Goal: Task Accomplishment & Management: Complete application form

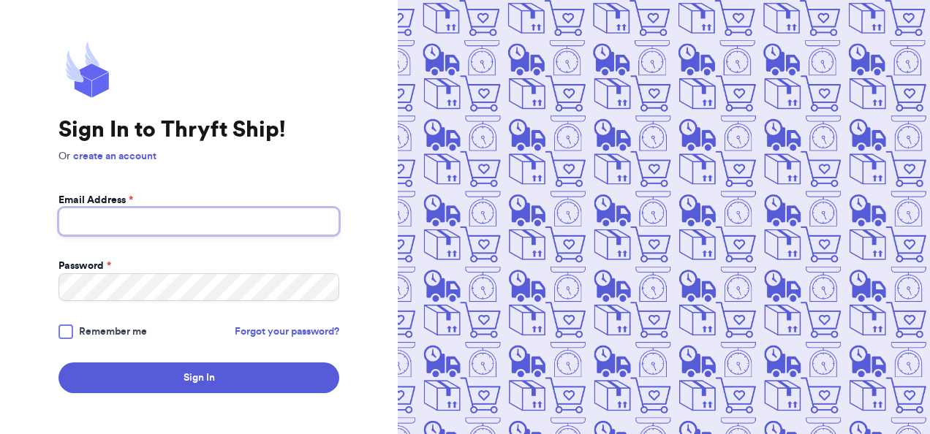
click at [209, 227] on input "Email Address *" at bounding box center [198, 222] width 281 height 28
type input "chloescooknick@gmail.com"
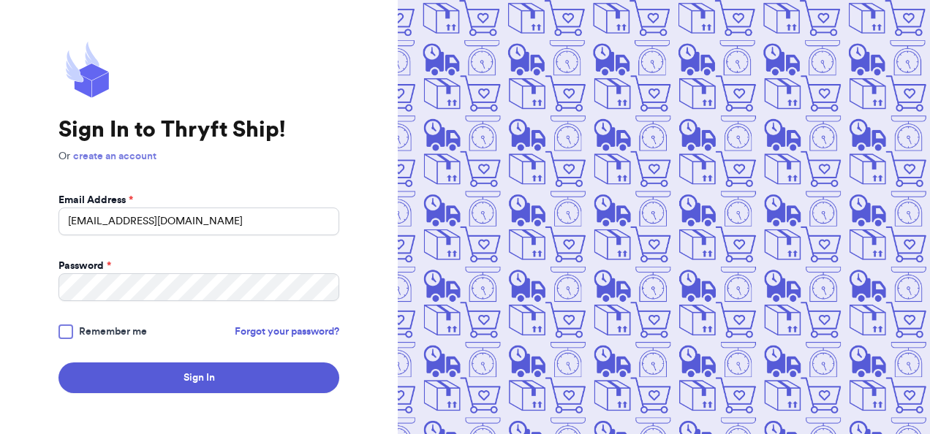
click at [133, 156] on link "create an account" at bounding box center [114, 156] width 83 height 10
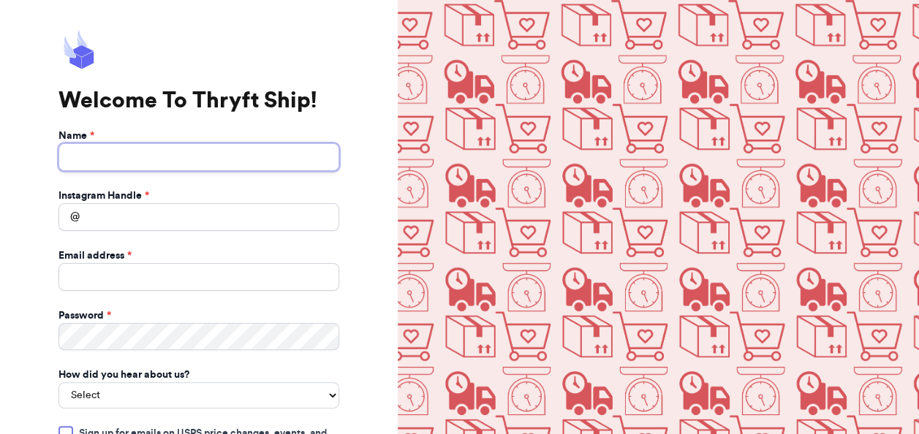
click at [140, 157] on input "Name *" at bounding box center [198, 157] width 281 height 28
drag, startPoint x: 168, startPoint y: 159, endPoint x: 97, endPoint y: 149, distance: 71.6
click at [97, 149] on input "Chloe Cooknick" at bounding box center [198, 157] width 281 height 28
type input "Chloe Flores"
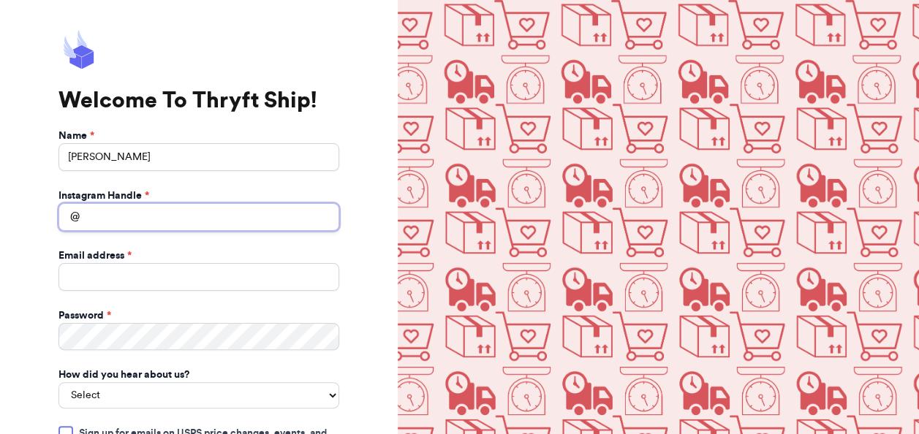
click at [96, 214] on input "Instagram Handle *" at bounding box center [198, 217] width 281 height 28
type input "chloesamantha_"
click at [181, 285] on input "Email address *" at bounding box center [198, 277] width 281 height 28
type input "chloescooknick@gmail.com"
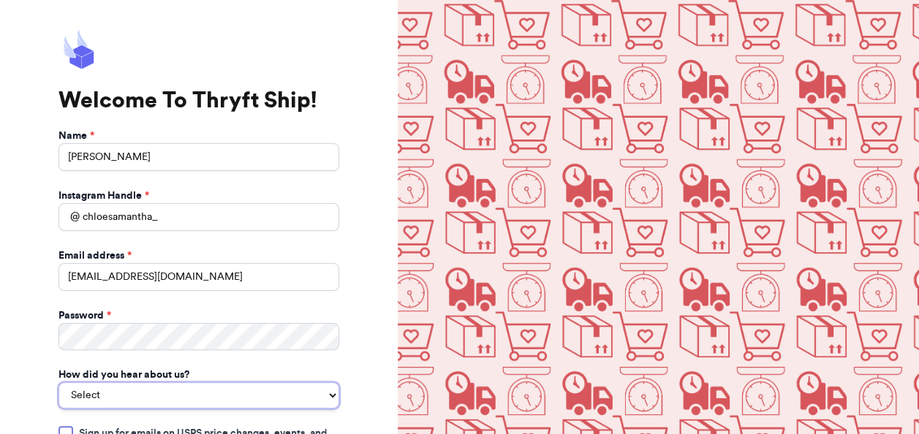
click at [213, 392] on select "Select You reached out to me directly I saw another business post about Thryft …" at bounding box center [198, 395] width 281 height 26
select select "you_reached_out_to_me"
click at [58, 382] on select "Select You reached out to me directly I saw another business post about Thryft …" at bounding box center [198, 395] width 281 height 26
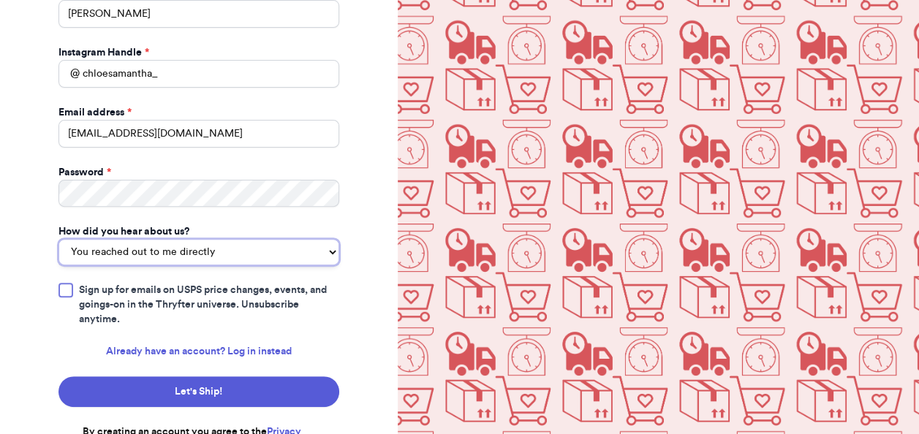
scroll to position [145, 0]
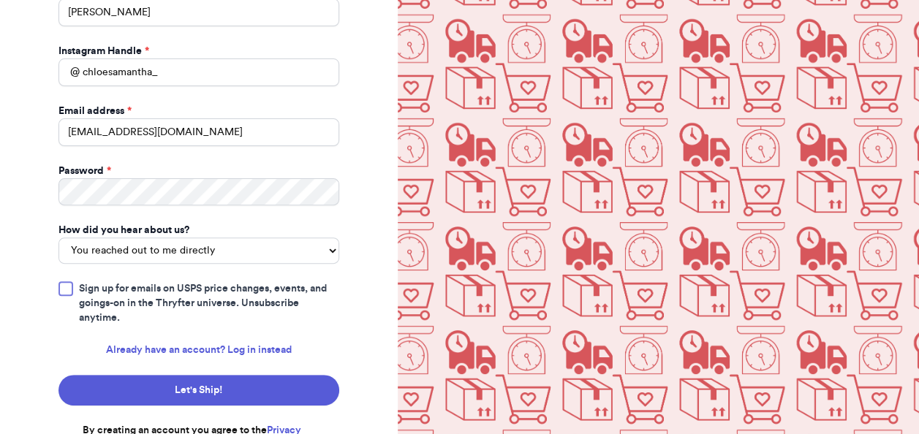
click at [66, 288] on div at bounding box center [65, 288] width 15 height 15
click at [0, 0] on input "Sign up for emails on USPS price changes, events, and goings-on in the Thryfter…" at bounding box center [0, 0] width 0 height 0
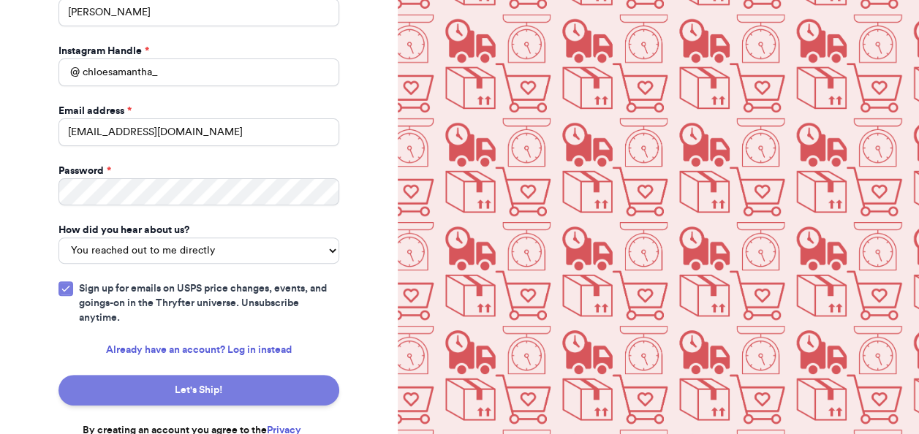
click at [183, 383] on button "Let's Ship!" at bounding box center [198, 390] width 281 height 31
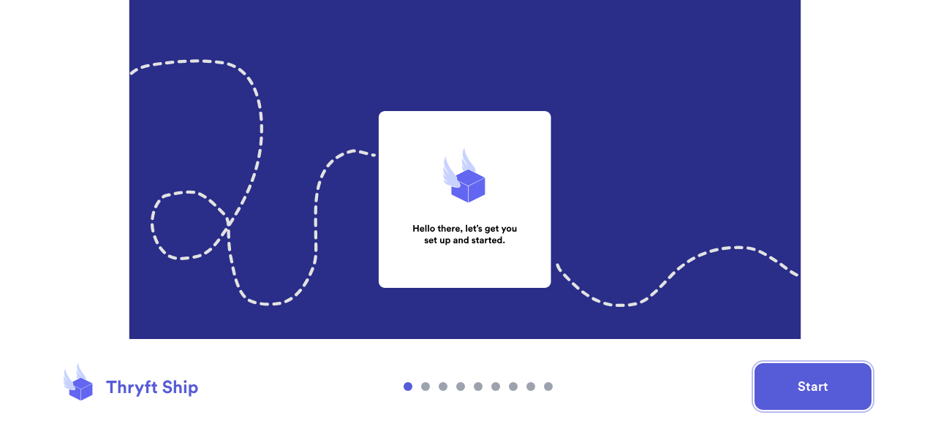
click at [828, 394] on button "Start" at bounding box center [812, 386] width 117 height 47
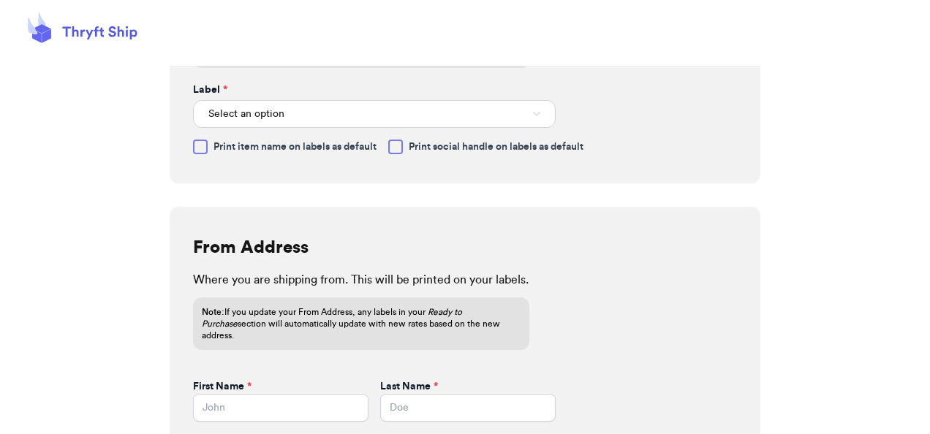
scroll to position [409, 0]
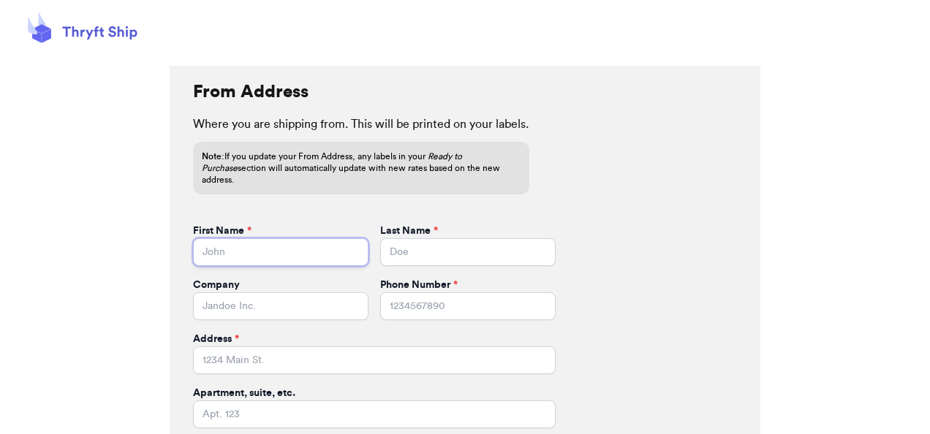
click at [317, 238] on input "First Name *" at bounding box center [280, 252] width 175 height 28
type input "c"
type input "[PERSON_NAME]"
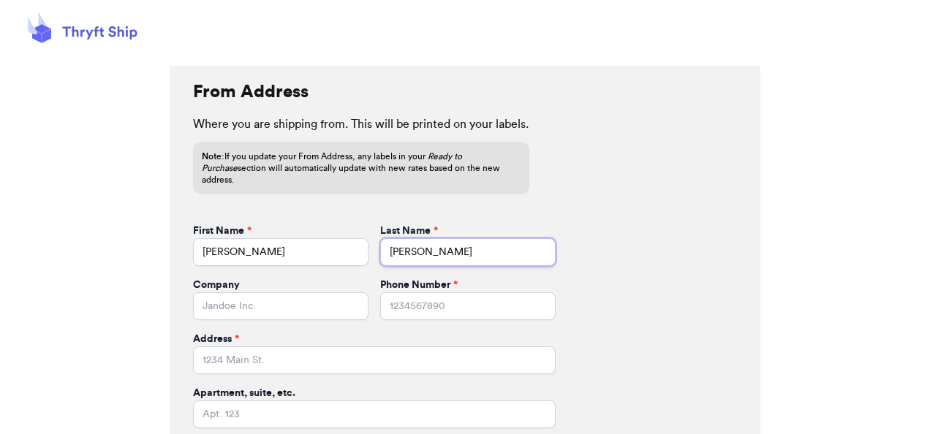
type input "[PERSON_NAME]"
click at [259, 297] on input "Company" at bounding box center [280, 306] width 175 height 28
type input "Crew"s Closet"
click at [424, 292] on input "Phone Number *" at bounding box center [467, 306] width 175 height 28
type input "0"
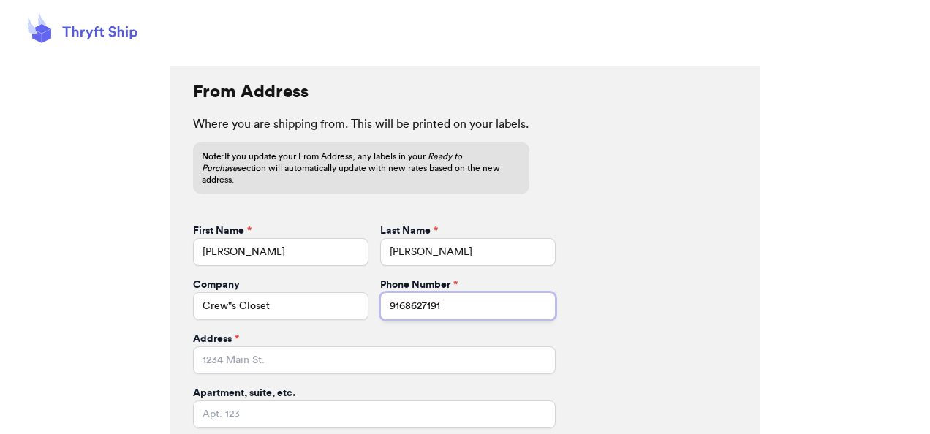
type input "9168627191"
